Goal: Information Seeking & Learning: Learn about a topic

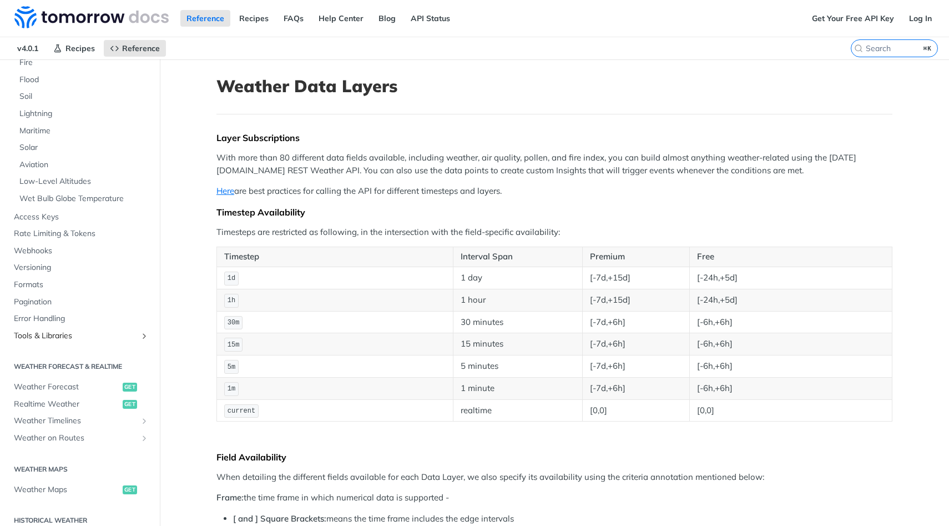
scroll to position [228, 0]
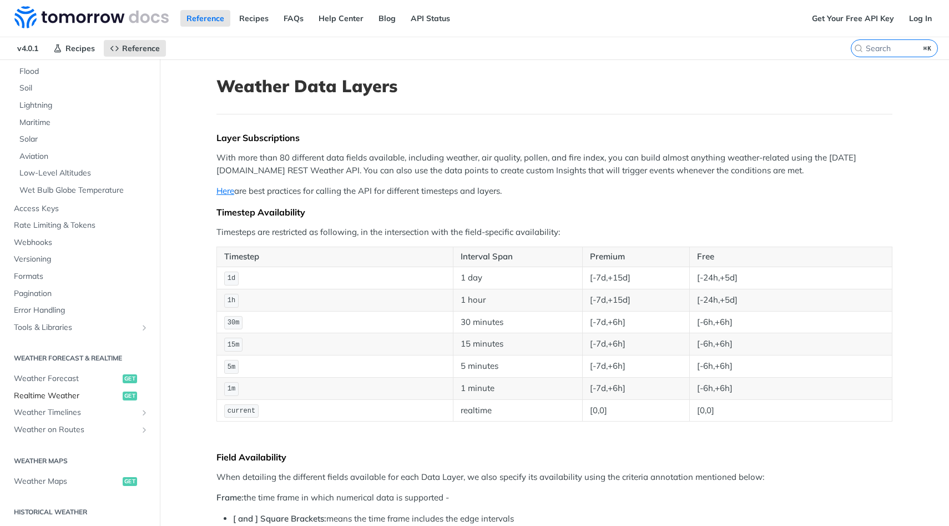
click at [43, 397] on span "Realtime Weather" at bounding box center [67, 395] width 106 height 11
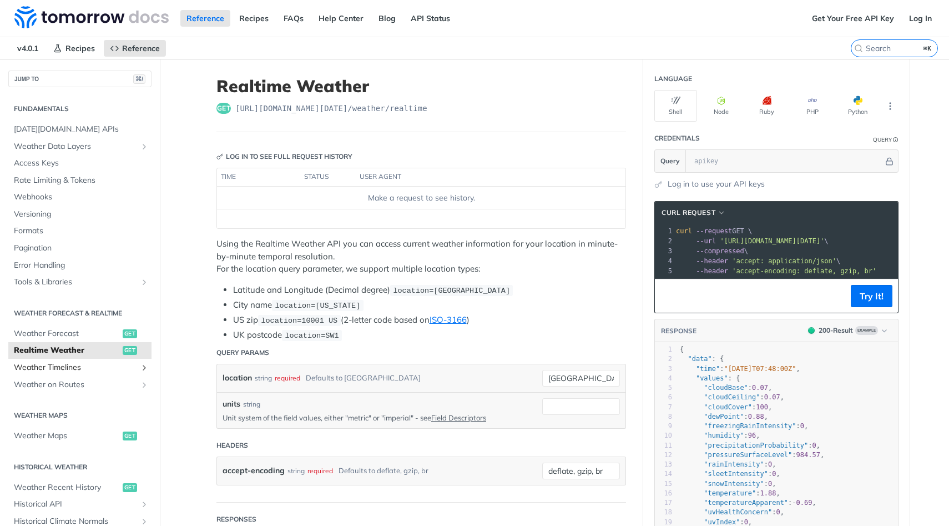
click at [65, 370] on span "Weather Timelines" at bounding box center [75, 367] width 123 height 11
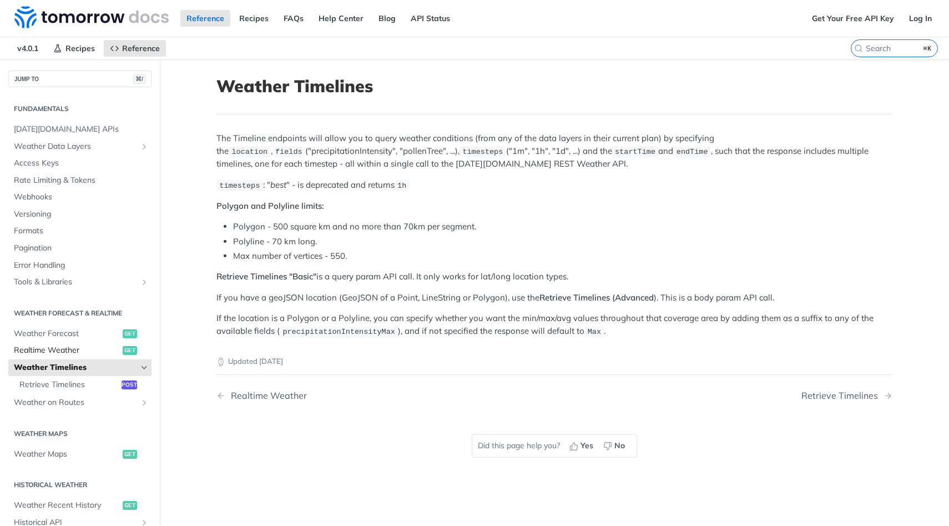
click at [67, 354] on span "Realtime Weather" at bounding box center [67, 350] width 106 height 11
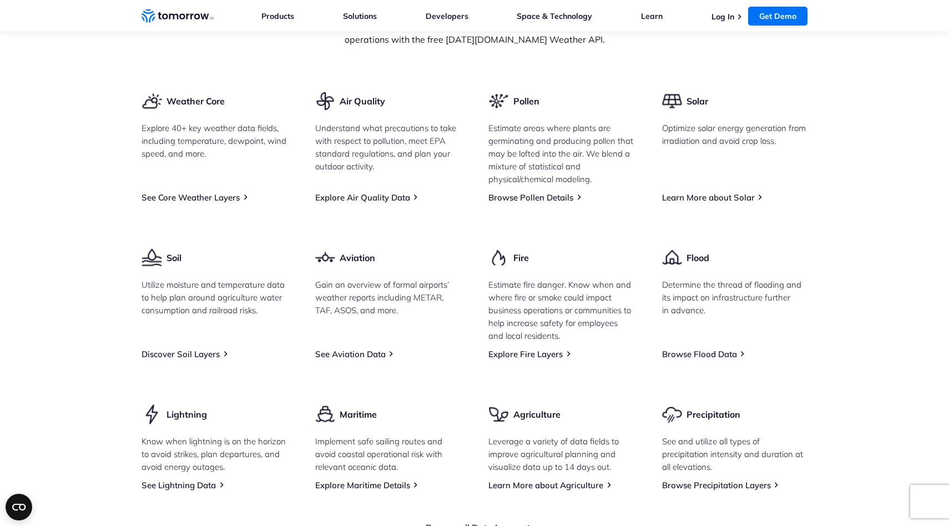
scroll to position [1384, 0]
click at [706, 201] on link "Learn More about Solar" at bounding box center [708, 195] width 93 height 11
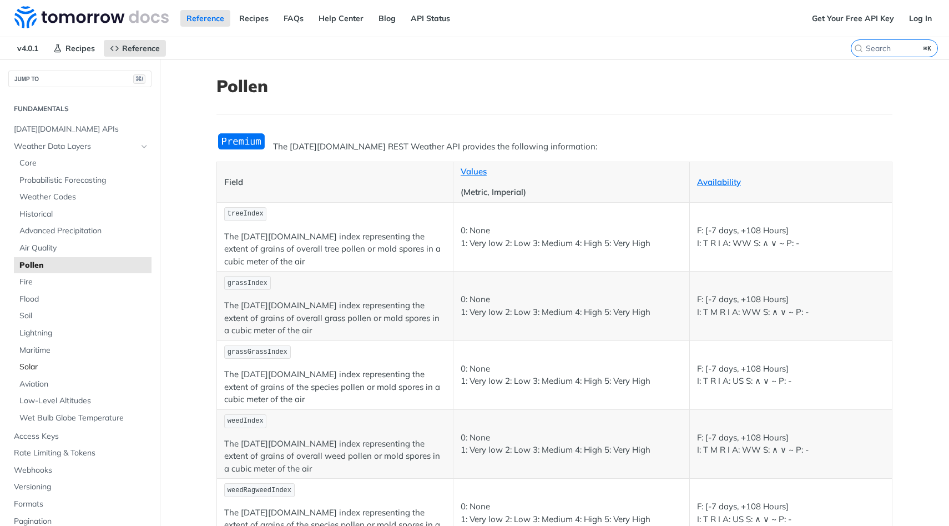
click at [29, 370] on span "Solar" at bounding box center [83, 366] width 129 height 11
